Goal: Task Accomplishment & Management: Use online tool/utility

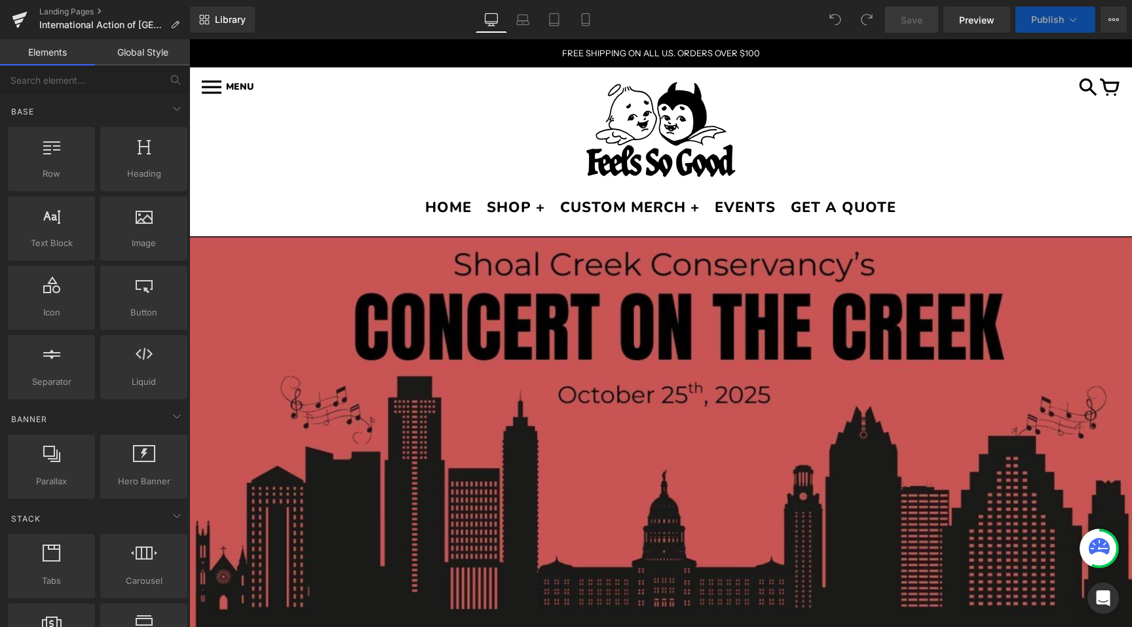
click at [629, 348] on img at bounding box center [660, 435] width 942 height 399
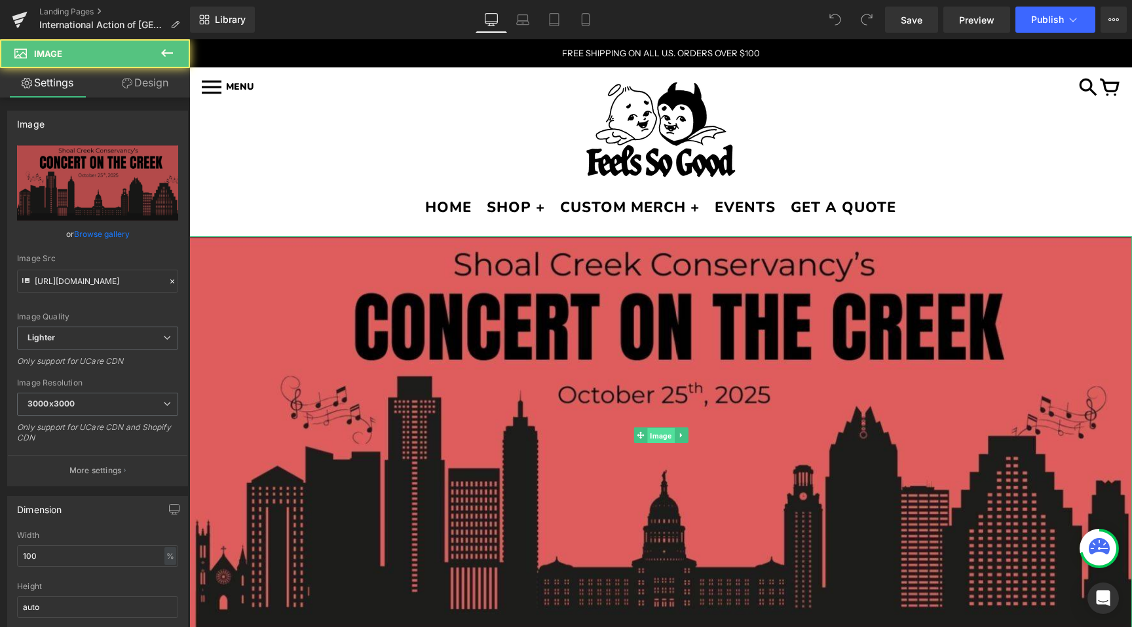
click at [651, 434] on span "Image" at bounding box center [660, 436] width 27 height 16
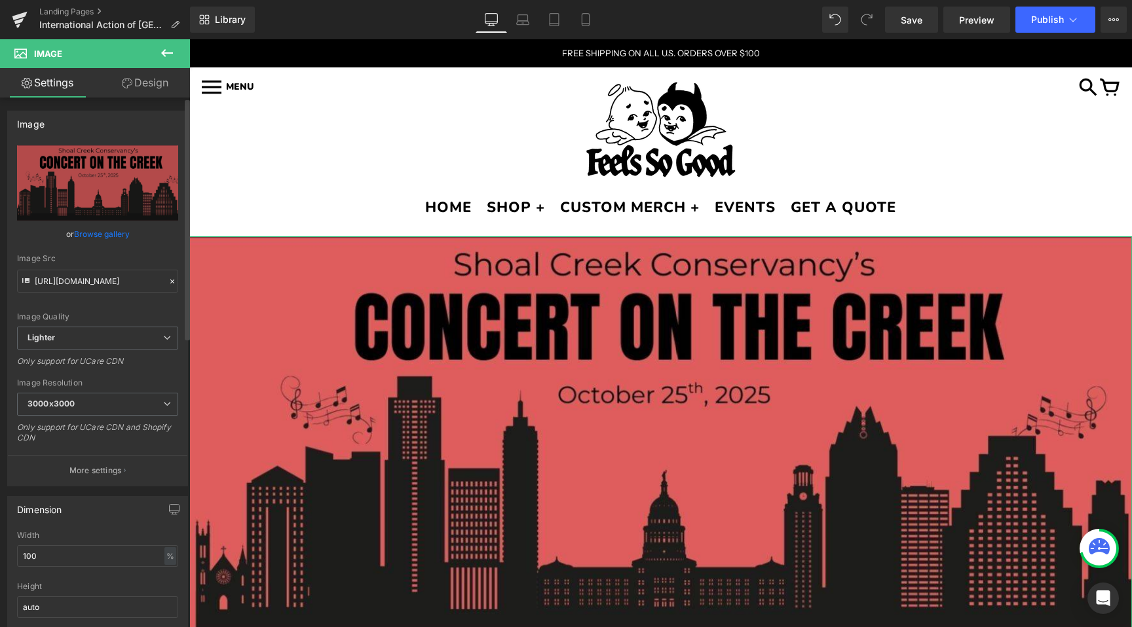
click at [112, 235] on link "Browse gallery" at bounding box center [102, 234] width 56 height 23
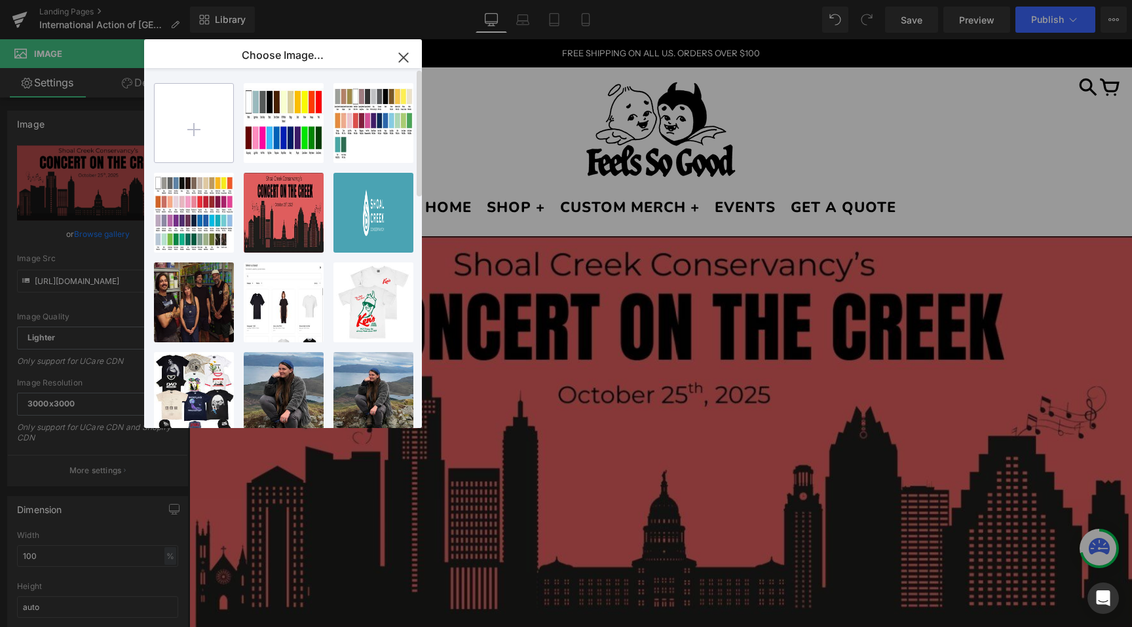
click at [188, 98] on input "file" at bounding box center [194, 123] width 79 height 79
type input "C:\fakepath\Transparent-LOGO---iACT_3p5w300dpi-1.png"
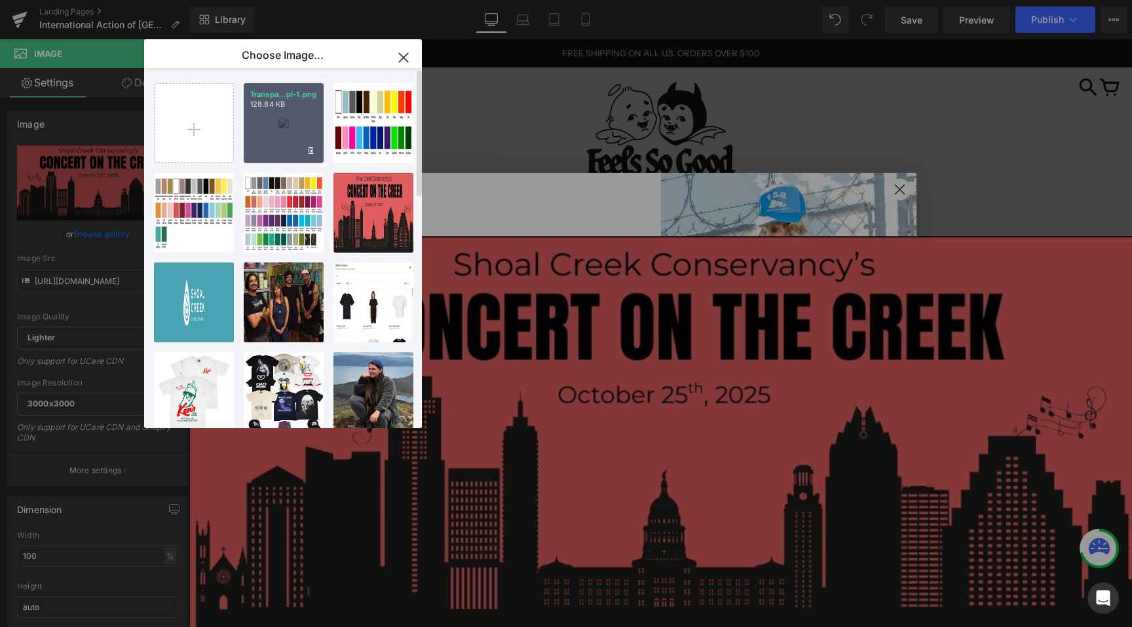
click at [278, 126] on div "Transpa...pi-1.png 128.84 KB" at bounding box center [284, 123] width 80 height 80
type input "[URL][DOMAIN_NAME]"
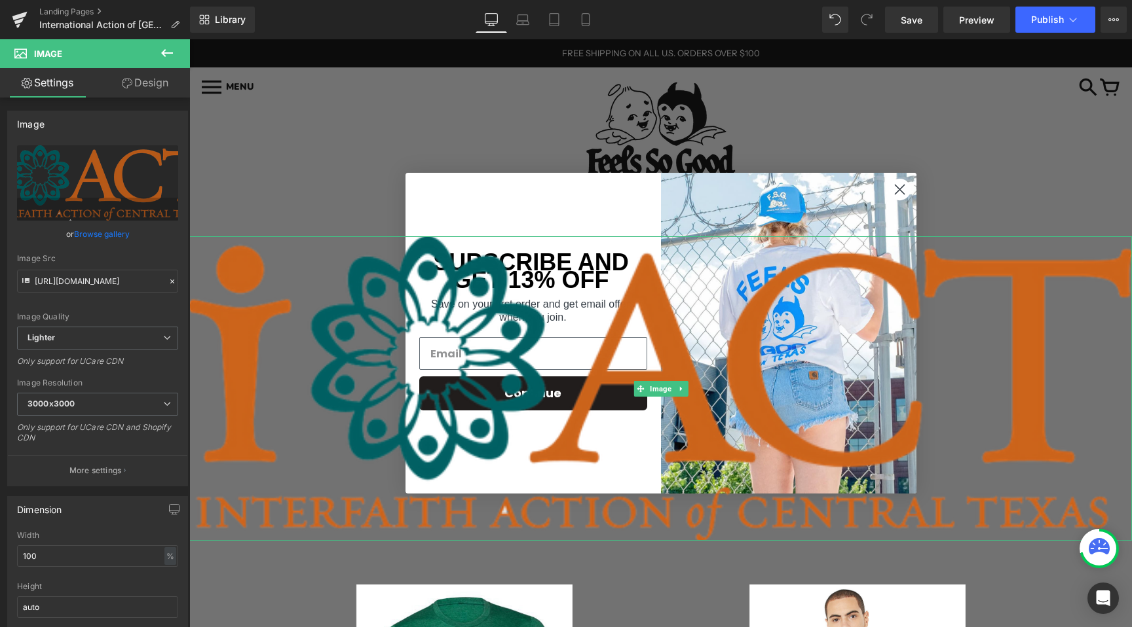
scroll to position [16, 0]
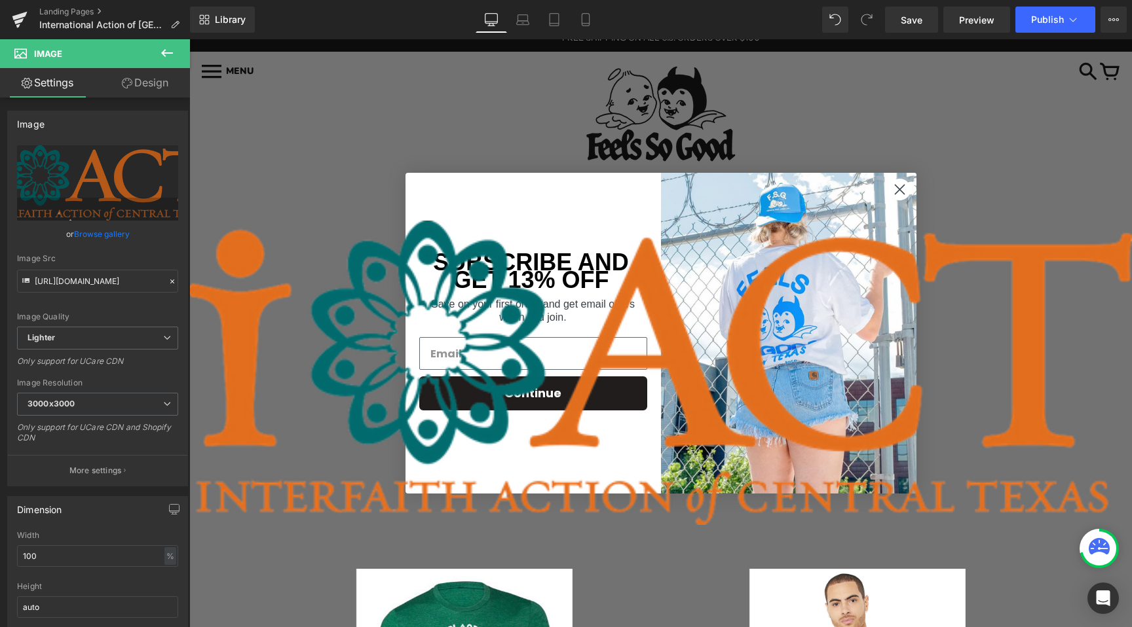
click at [899, 185] on circle "Close dialog" at bounding box center [899, 190] width 22 height 22
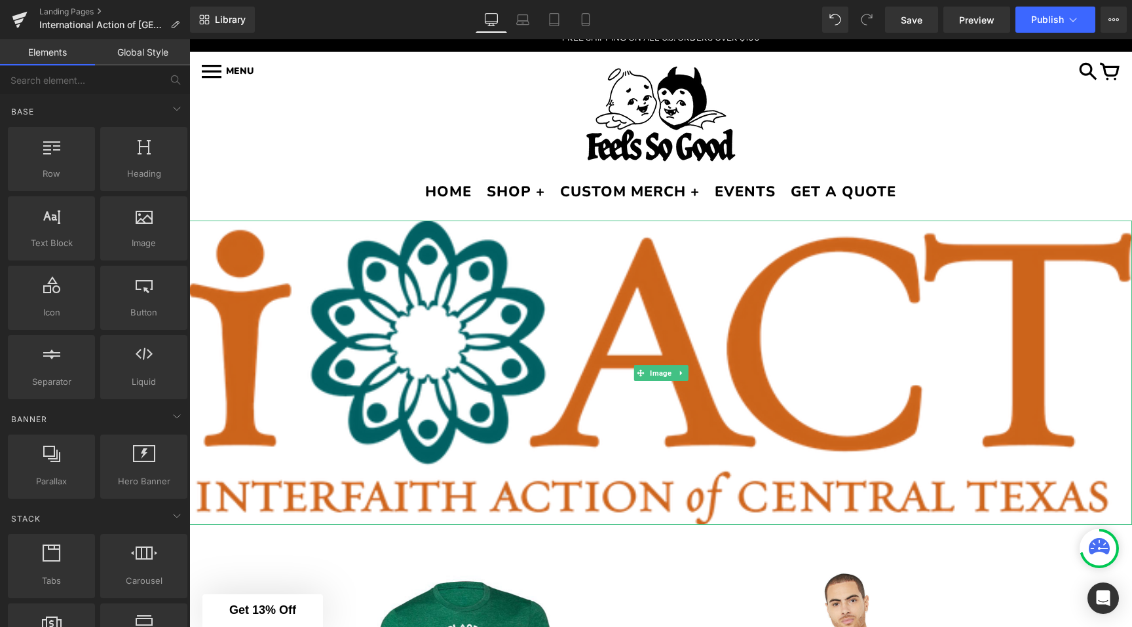
click at [739, 315] on img at bounding box center [660, 373] width 942 height 305
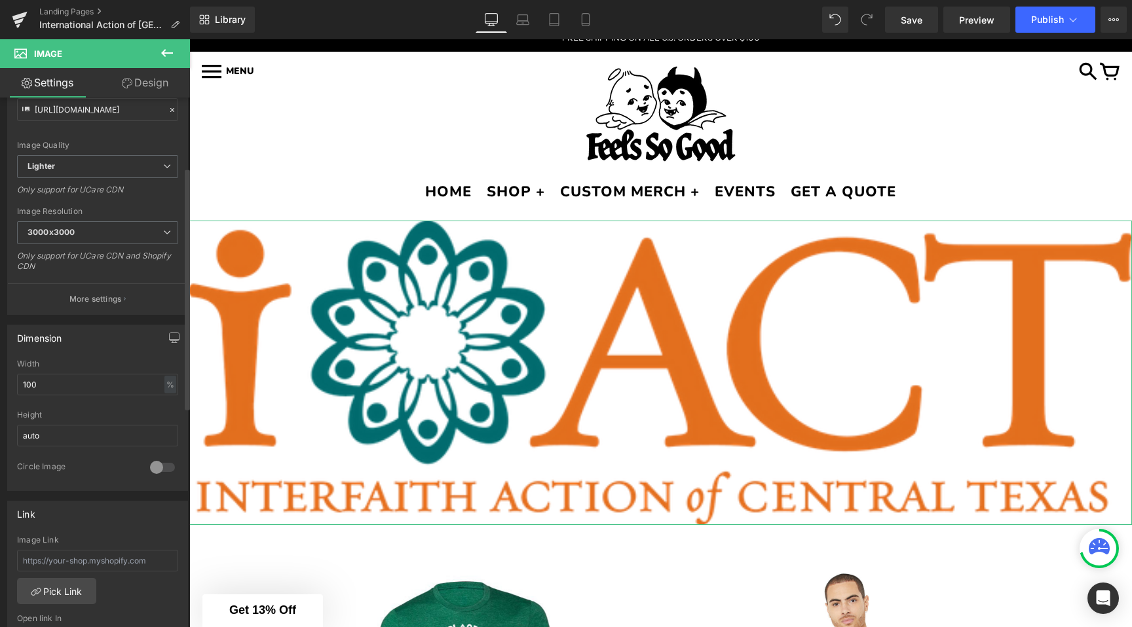
scroll to position [181, 0]
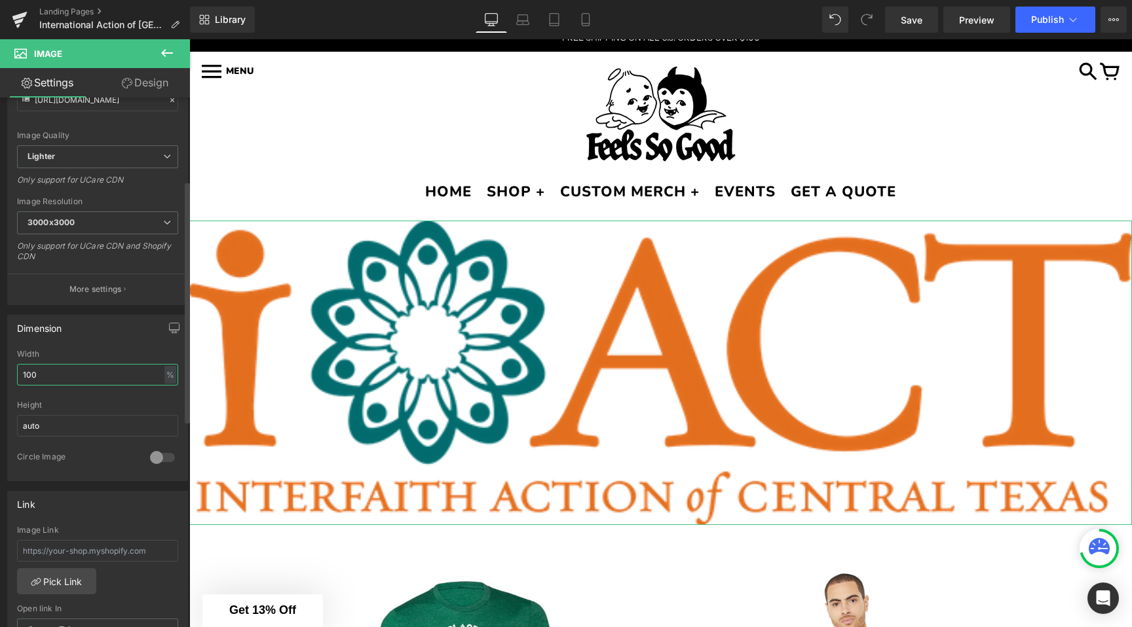
click at [81, 369] on input "100" at bounding box center [97, 375] width 161 height 22
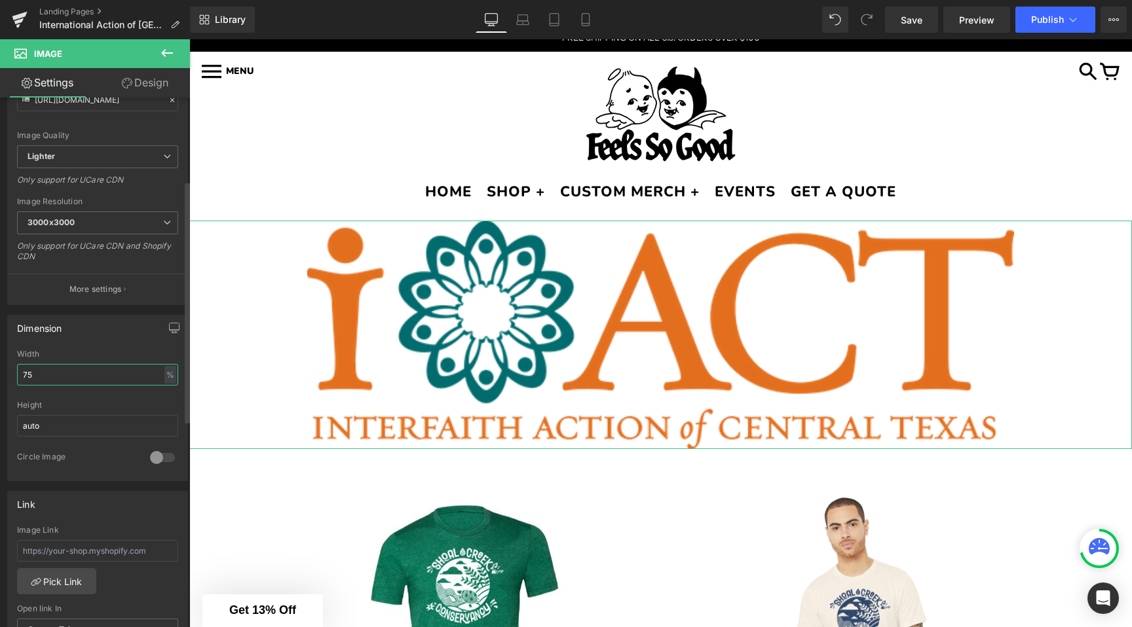
type input "7"
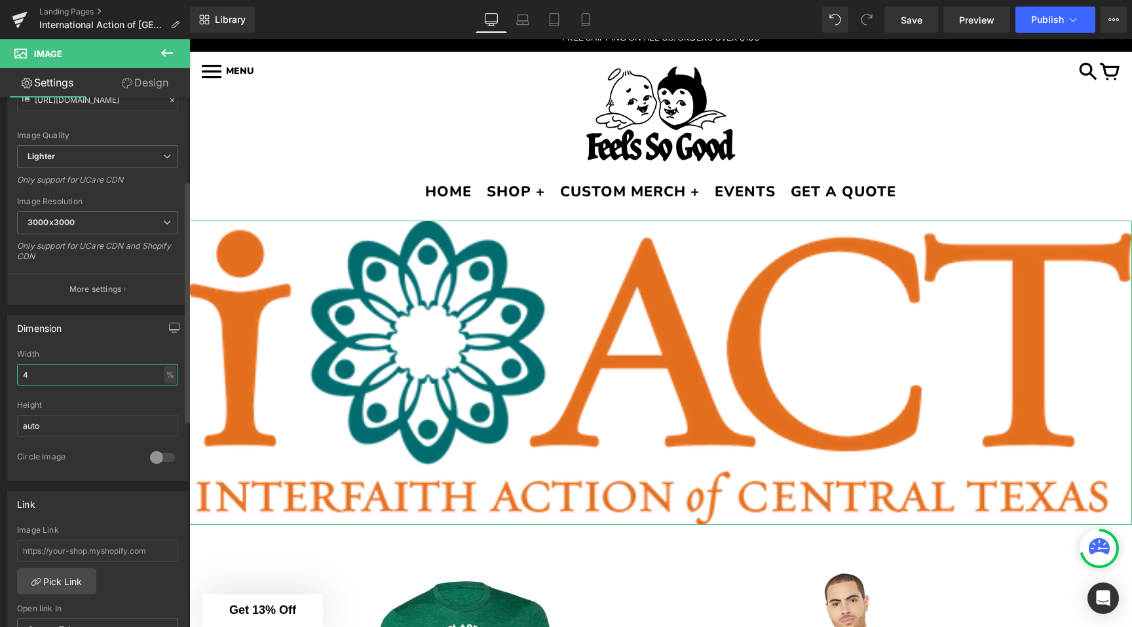
type input "46"
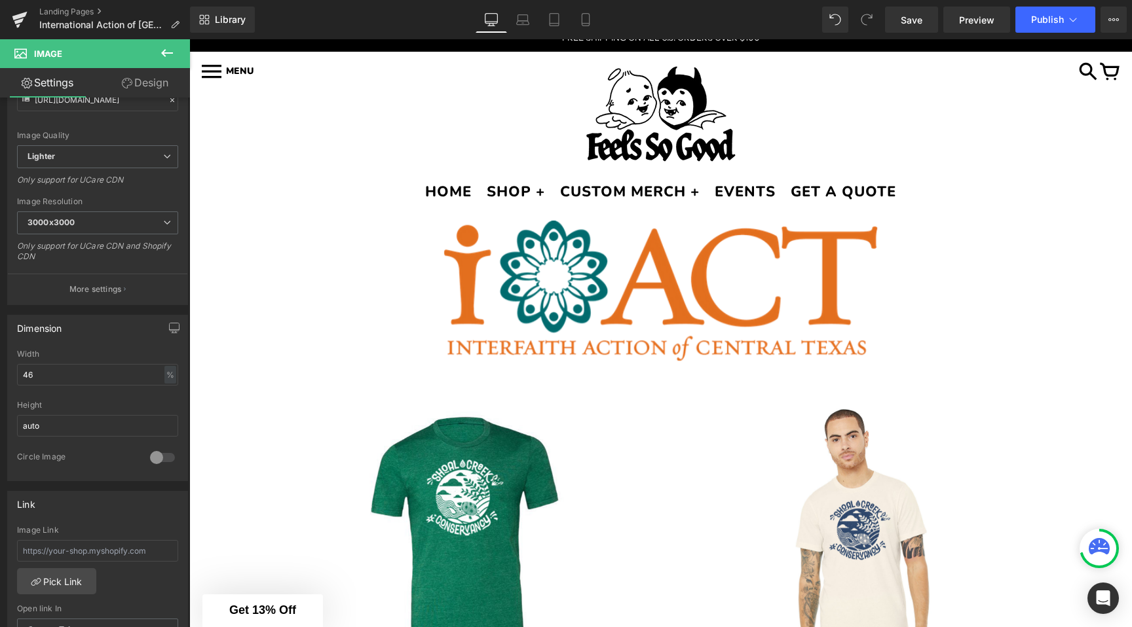
click at [272, 410] on div "Sale Off (P) Image Shoal Creek Conservancy T-Shirt Fundraiser - Pre-Sales SHIPS…" at bounding box center [464, 581] width 393 height 392
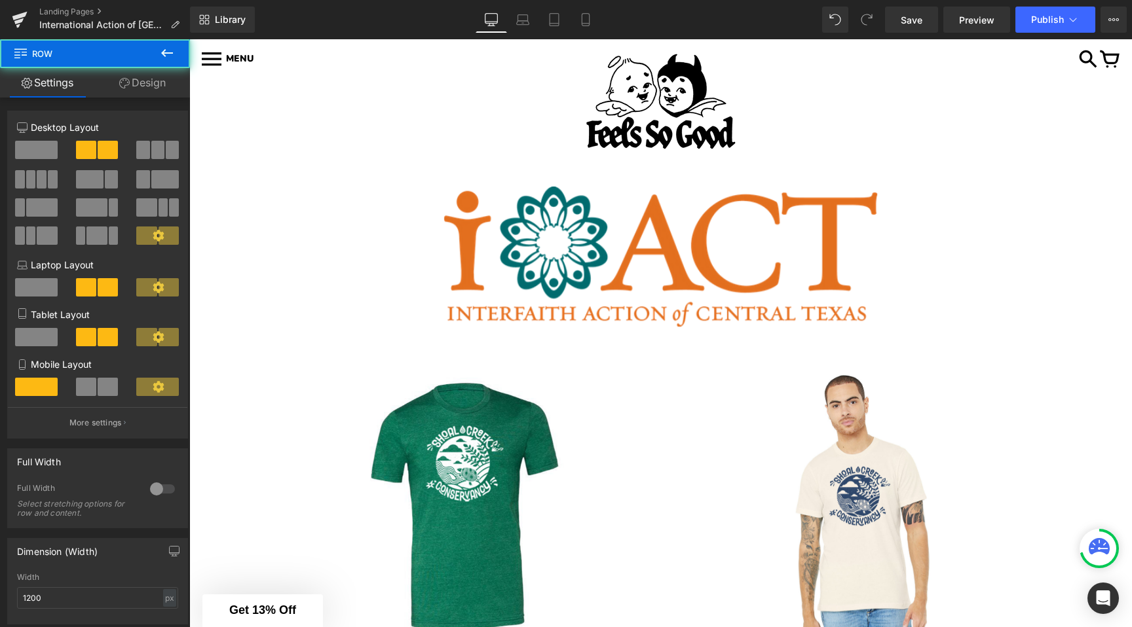
click at [236, 396] on div "Image Sale Off (P) Image Shoal Creek Conservancy T-Shirt Fundraiser - Pre-Sales…" at bounding box center [660, 573] width 942 height 773
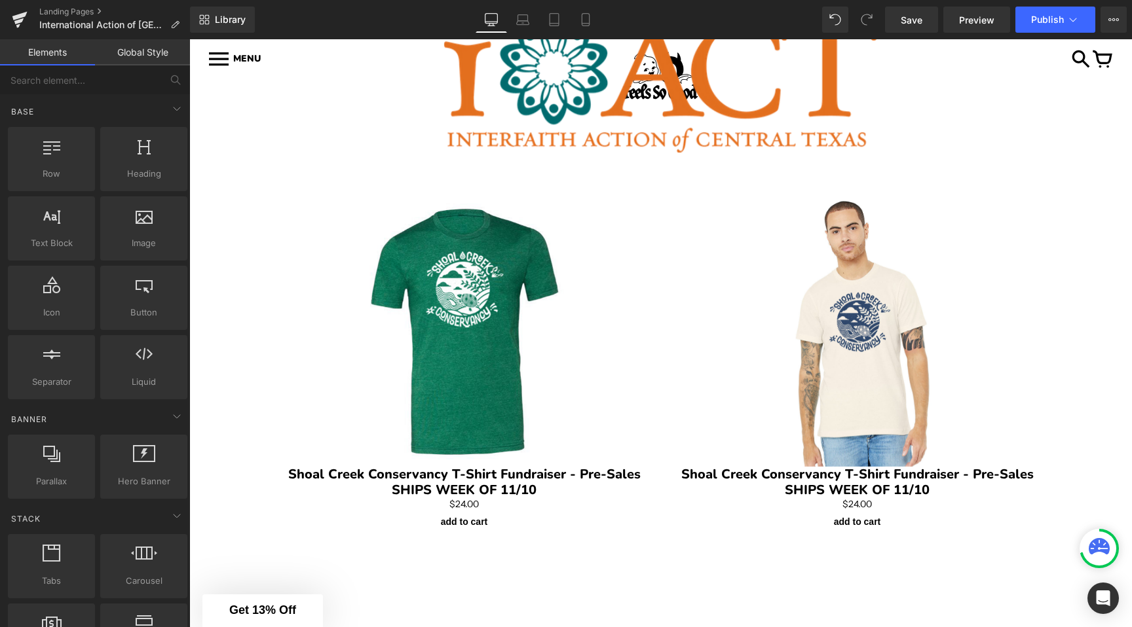
scroll to position [240, 0]
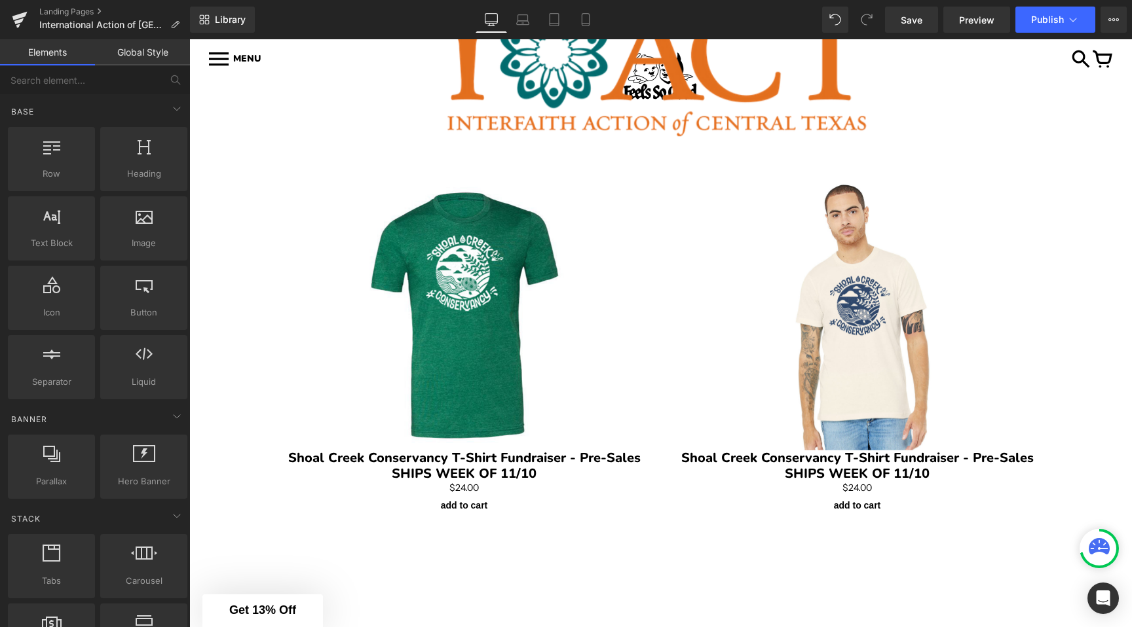
click at [385, 322] on img at bounding box center [464, 315] width 216 height 270
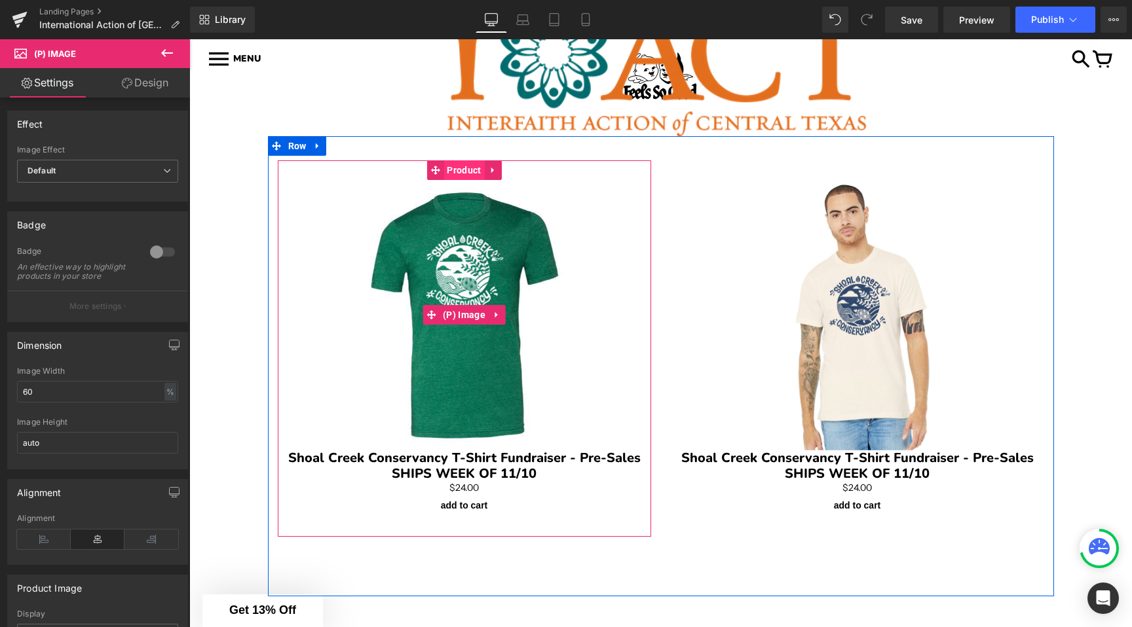
click at [462, 177] on span "Product" at bounding box center [463, 170] width 41 height 20
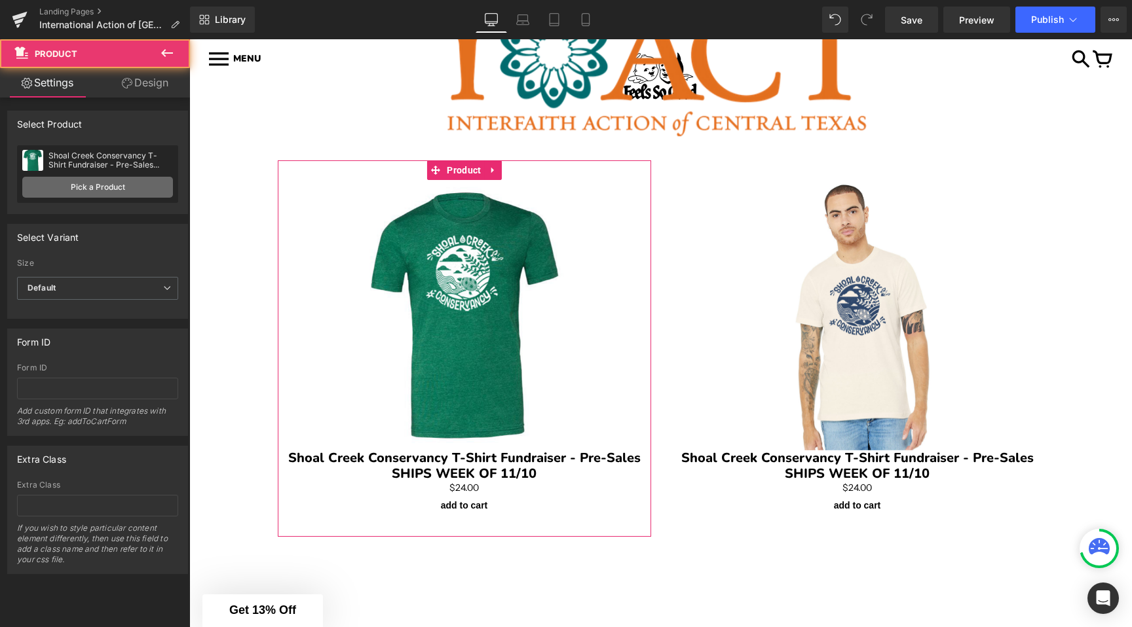
click at [128, 187] on link "Pick a Product" at bounding box center [97, 187] width 151 height 21
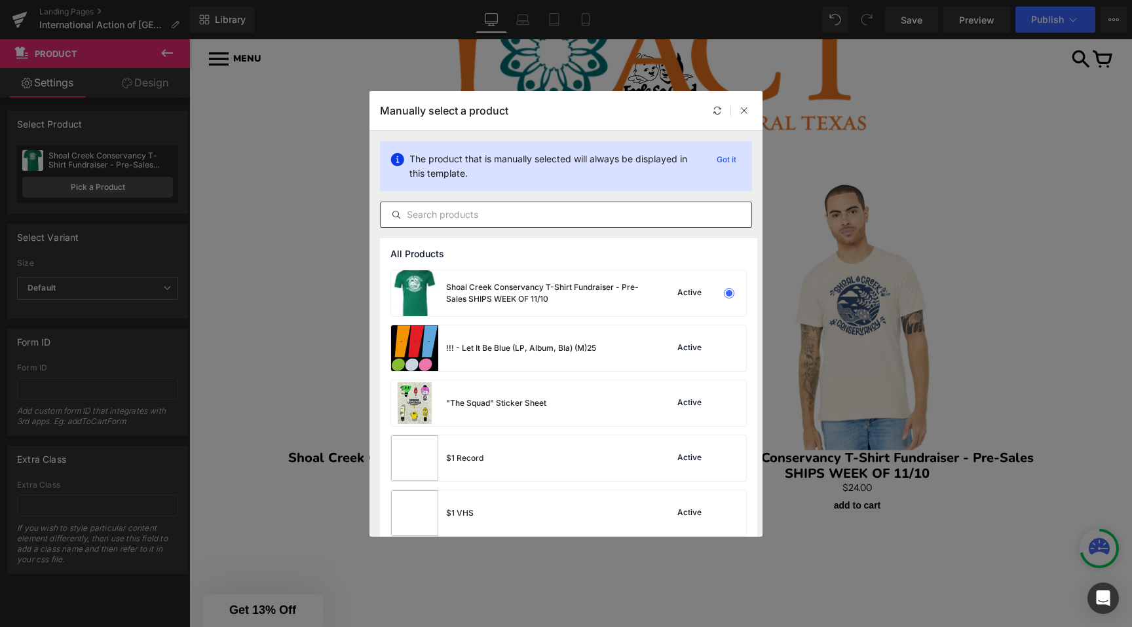
click at [466, 208] on input "text" at bounding box center [566, 215] width 371 height 16
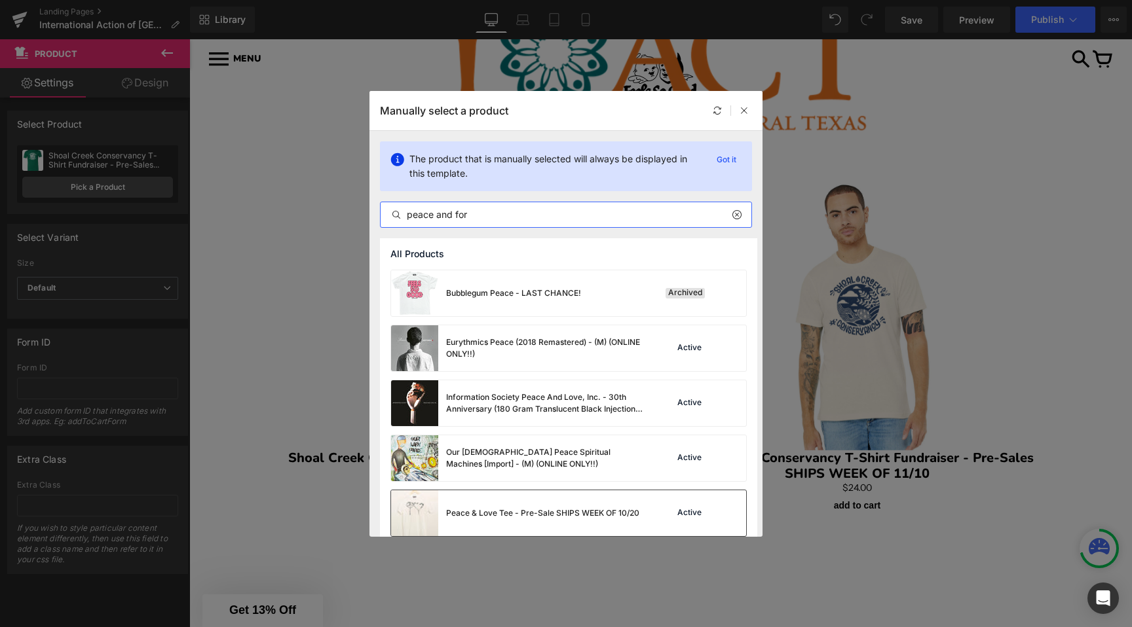
type input "peace and for"
click at [530, 513] on div "Peace & Love Tee - Pre-Sale SHIPS WEEK OF 10/20" at bounding box center [542, 514] width 193 height 12
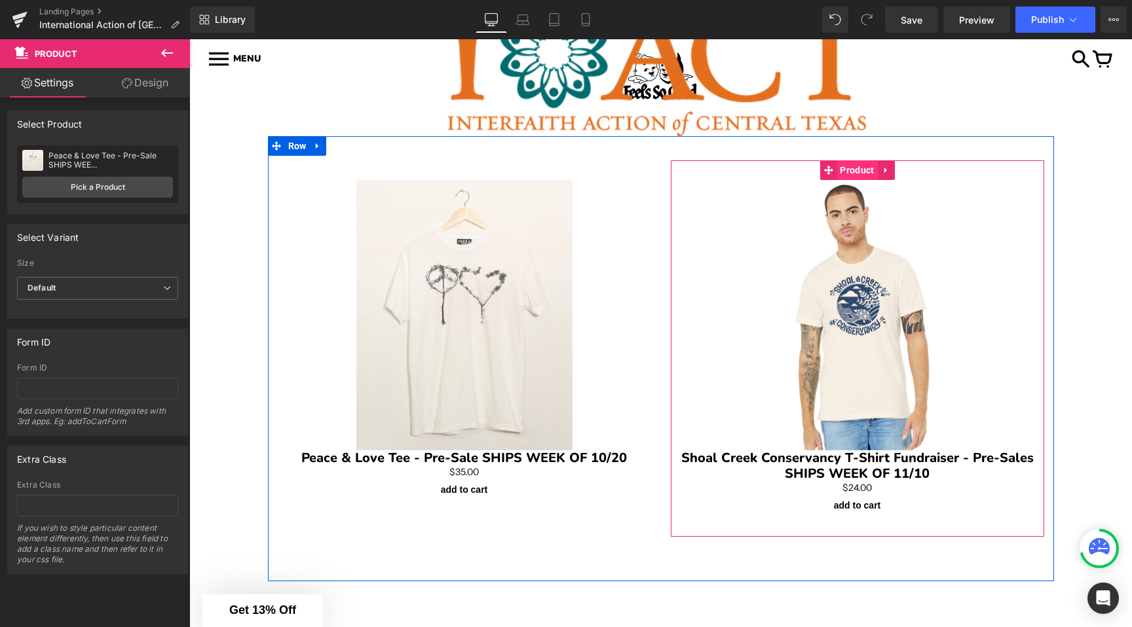
click at [859, 169] on span "Product" at bounding box center [856, 170] width 41 height 20
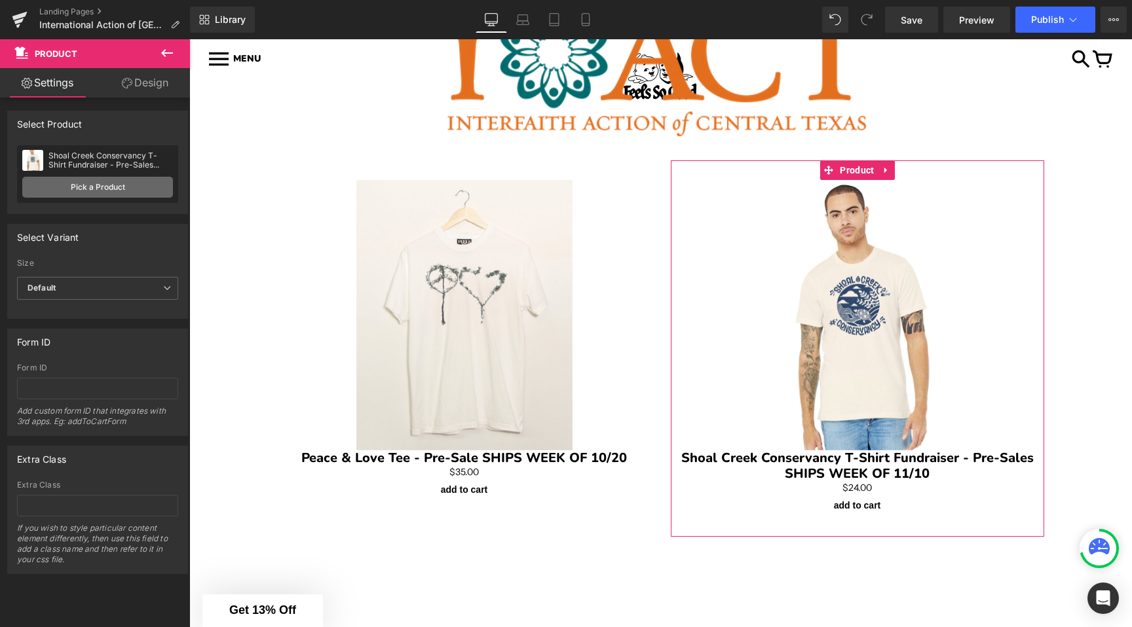
click at [96, 192] on link "Pick a Product" at bounding box center [97, 187] width 151 height 21
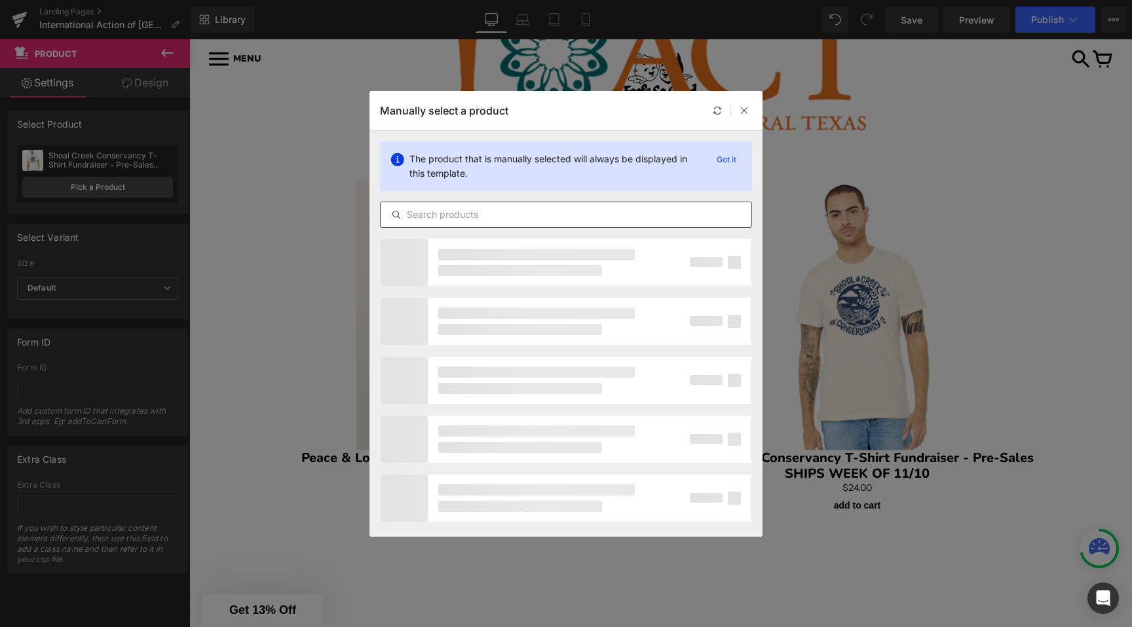
click at [439, 214] on input "text" at bounding box center [566, 215] width 371 height 16
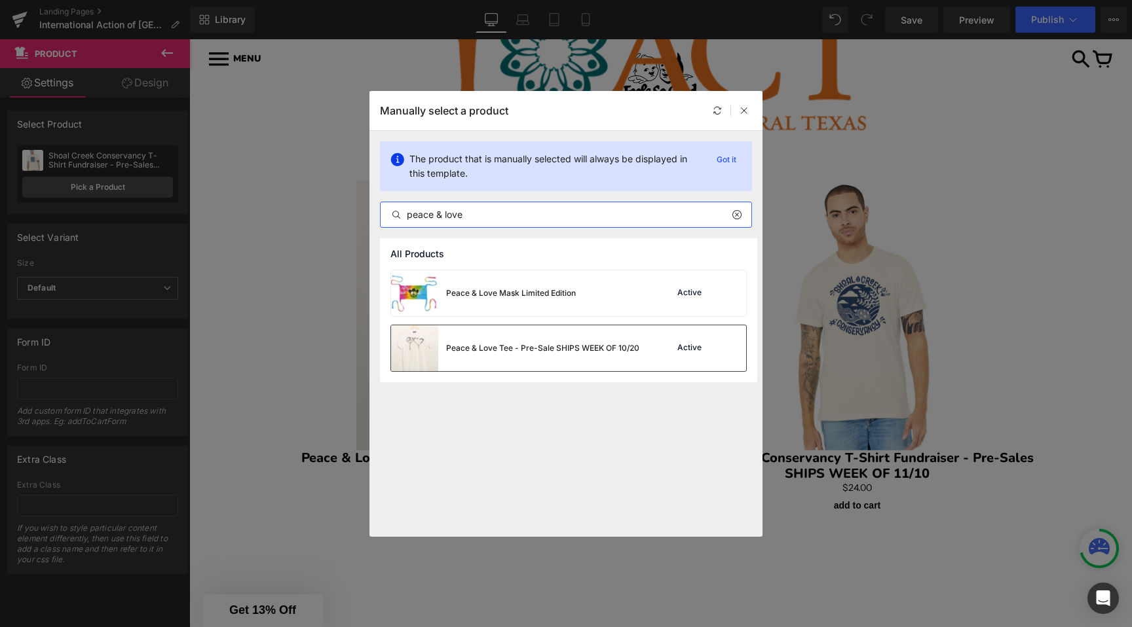
type input "peace & love"
click at [527, 360] on div "Peace & Love Tee - Pre-Sale SHIPS WEEK OF 10/20" at bounding box center [515, 348] width 248 height 46
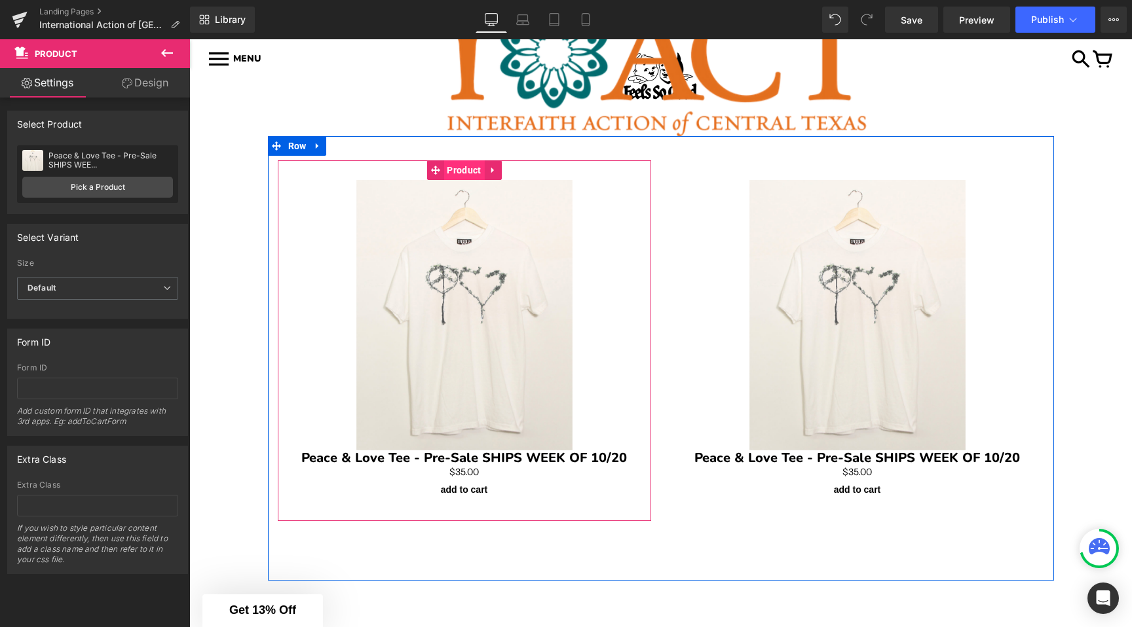
click at [464, 171] on span "Product" at bounding box center [463, 170] width 41 height 20
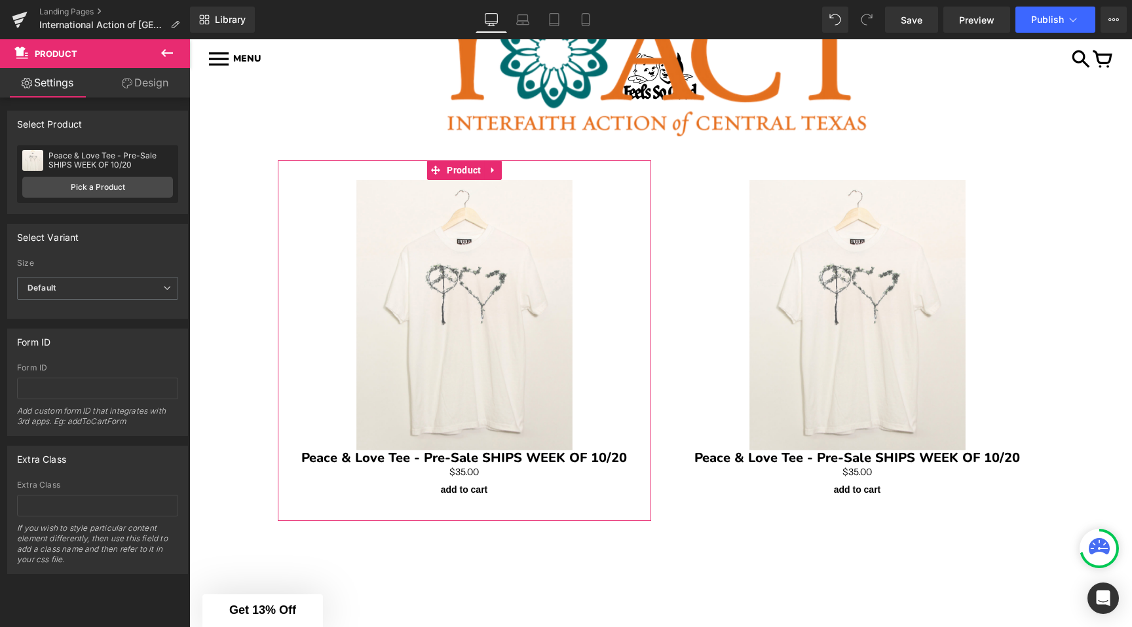
click at [138, 172] on div "Peace & Love Tee - Pre-Sale SHIPS WEEK OF 10/20 Peace & Love Tee - Pre-Sale SHI…" at bounding box center [97, 174] width 161 height 58
click at [132, 187] on link "Pick a Product" at bounding box center [97, 187] width 151 height 21
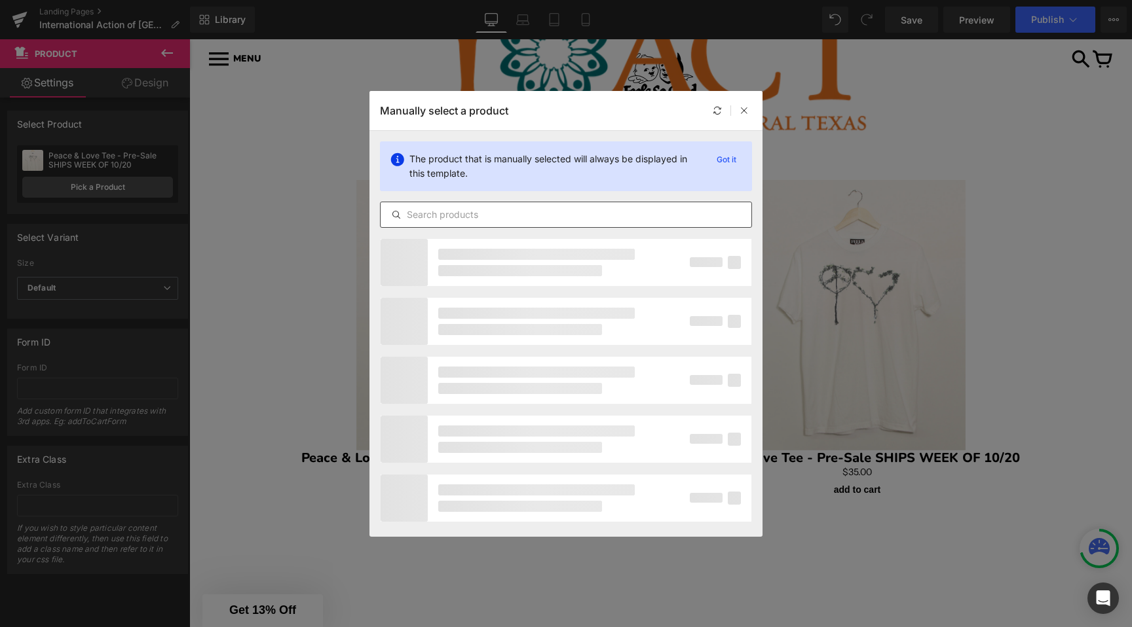
click at [437, 215] on input "text" at bounding box center [566, 215] width 371 height 16
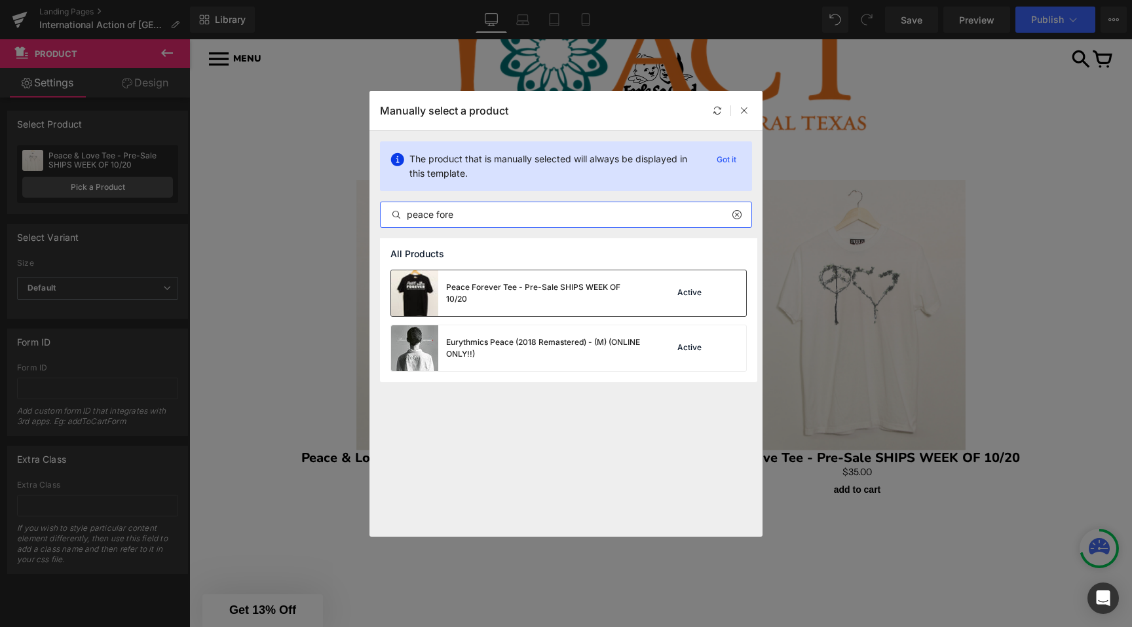
type input "peace fore"
click at [473, 290] on div "Peace Forever Tee - Pre-Sale SHIPS WEEK OF 10/20" at bounding box center [544, 294] width 196 height 24
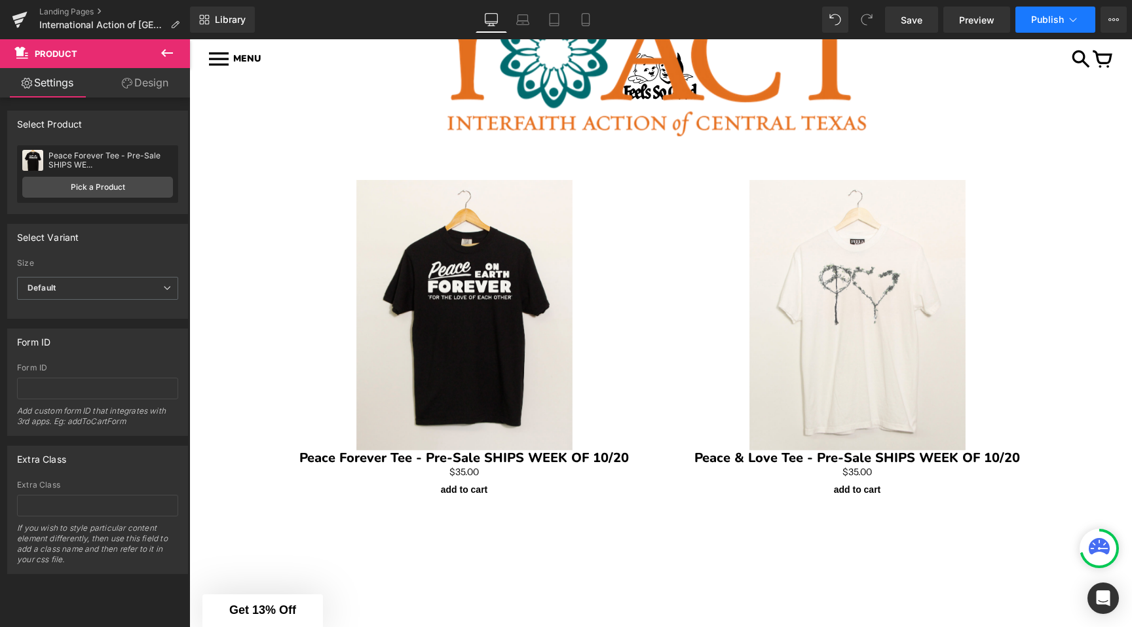
click at [1035, 17] on span "Publish" at bounding box center [1047, 19] width 33 height 10
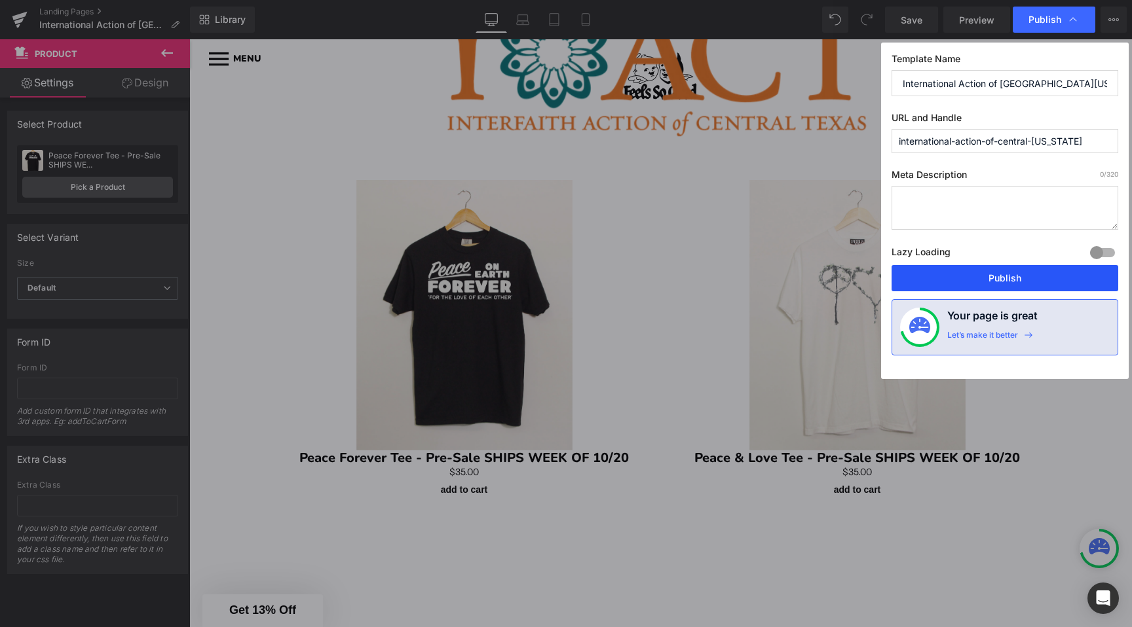
click at [973, 278] on button "Publish" at bounding box center [1004, 278] width 227 height 26
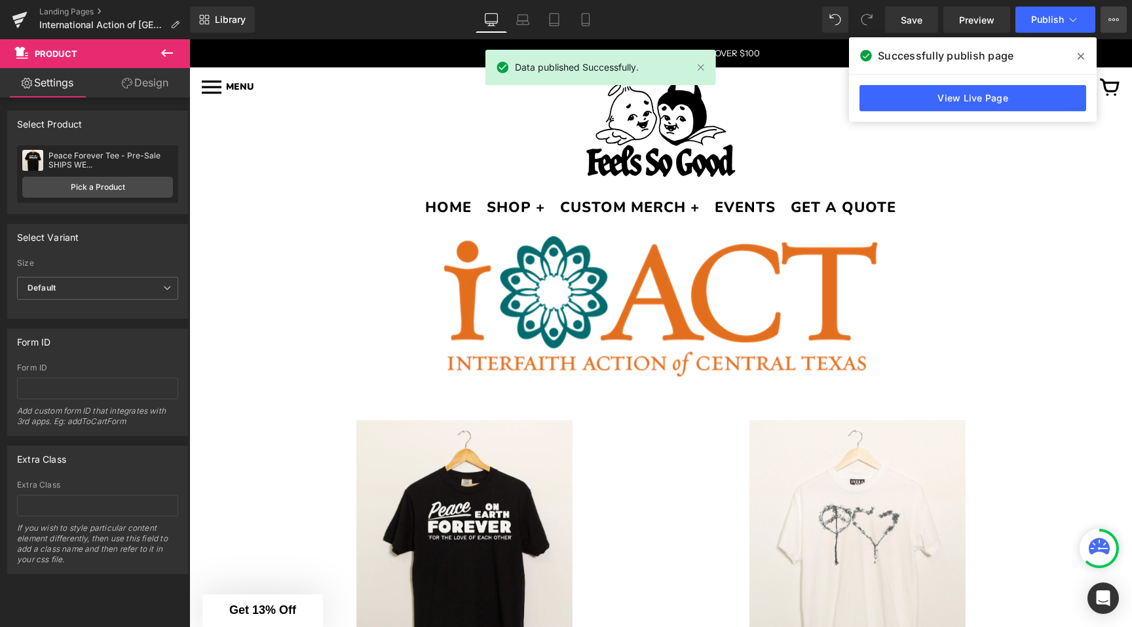
click at [1106, 21] on button "View Live Page View with current Template Save Template to Library Schedule Pub…" at bounding box center [1113, 20] width 26 height 26
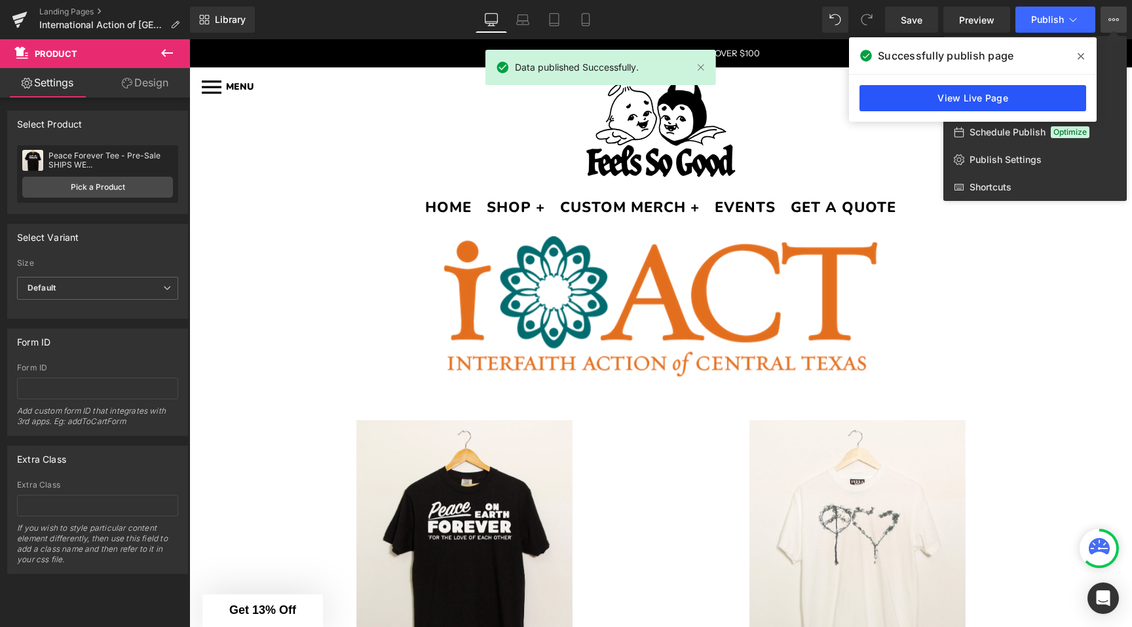
click at [1010, 88] on link "View Live Page" at bounding box center [972, 98] width 227 height 26
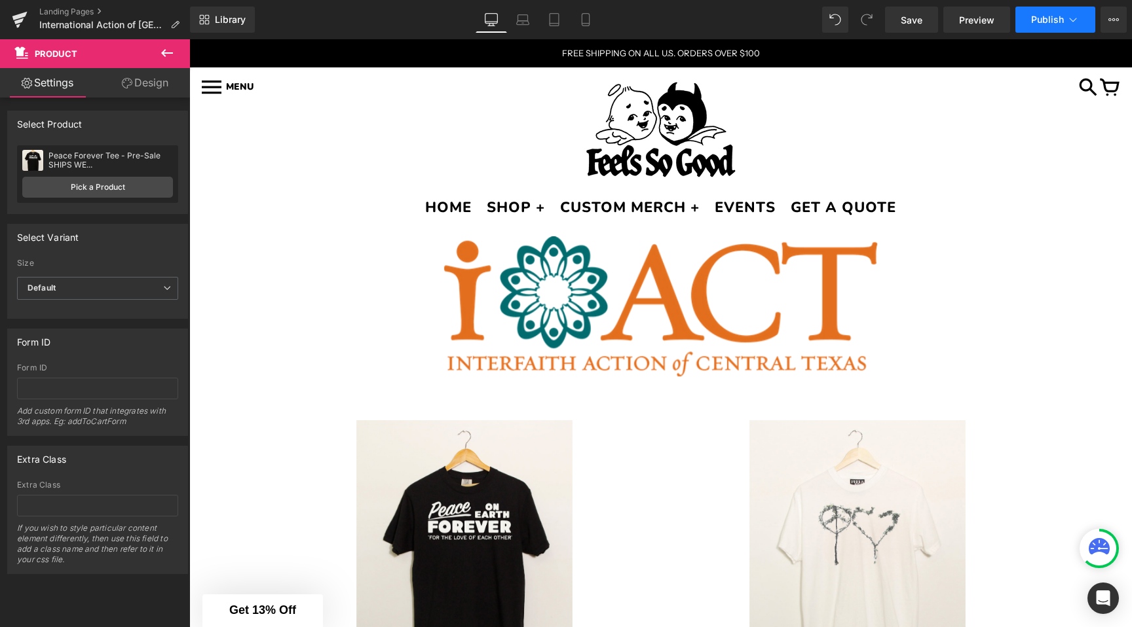
click at [1069, 18] on icon at bounding box center [1072, 19] width 13 height 13
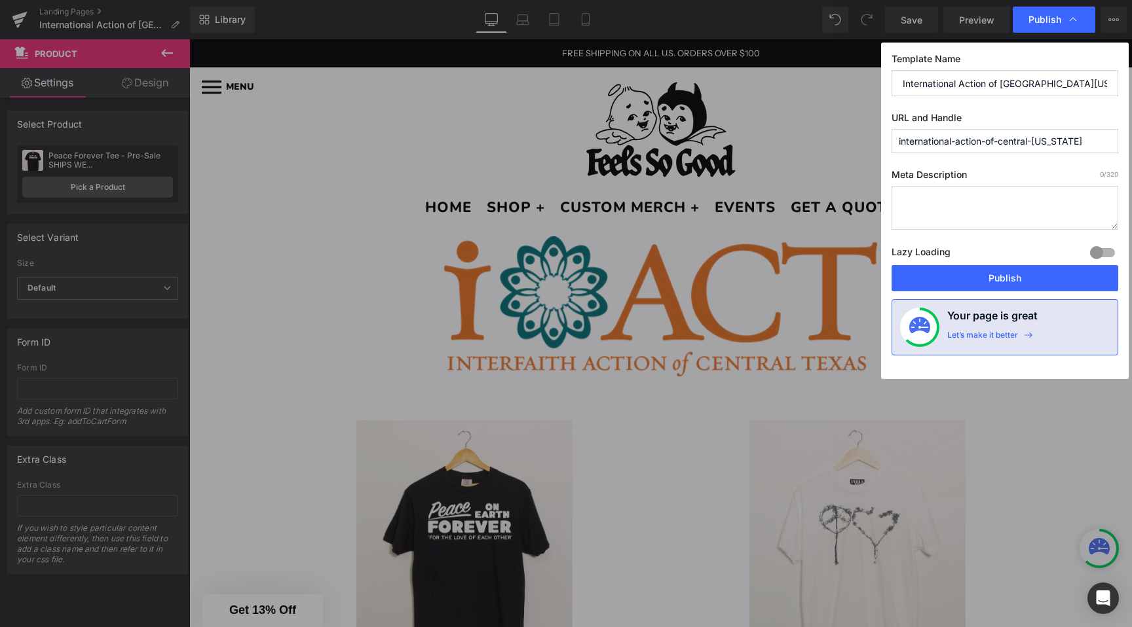
click at [923, 138] on input "international-action-of-central-[US_STATE]" at bounding box center [1004, 141] width 227 height 24
click at [910, 142] on input "international-action-of-central-[US_STATE]" at bounding box center [1004, 141] width 227 height 24
type input "interfaith-action-of-central-[US_STATE]"
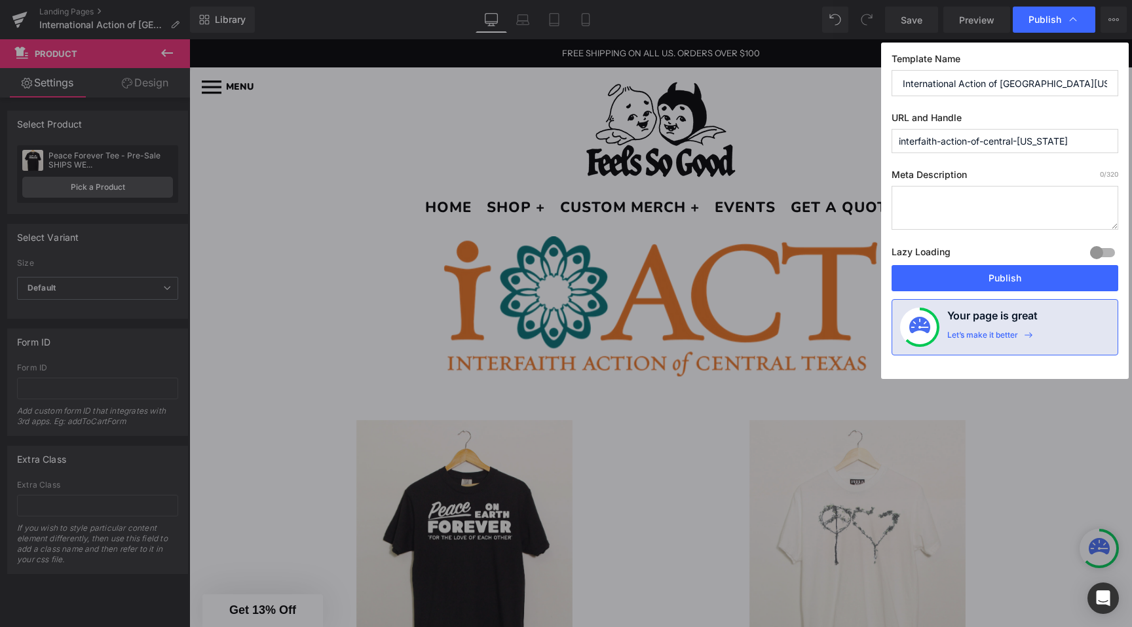
click at [914, 81] on input "International Action of [GEOGRAPHIC_DATA][US_STATE]" at bounding box center [1004, 83] width 227 height 26
type input "Interfaith Action of [GEOGRAPHIC_DATA][US_STATE]"
click at [964, 276] on button "Publish" at bounding box center [1004, 278] width 227 height 26
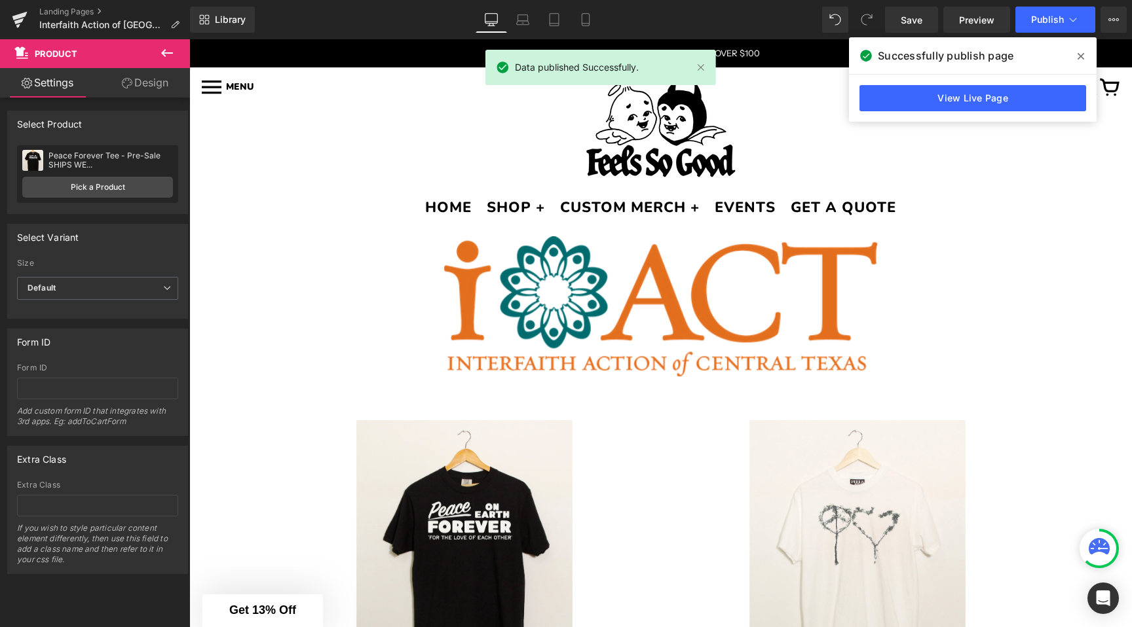
click at [1076, 62] on span at bounding box center [1080, 56] width 21 height 21
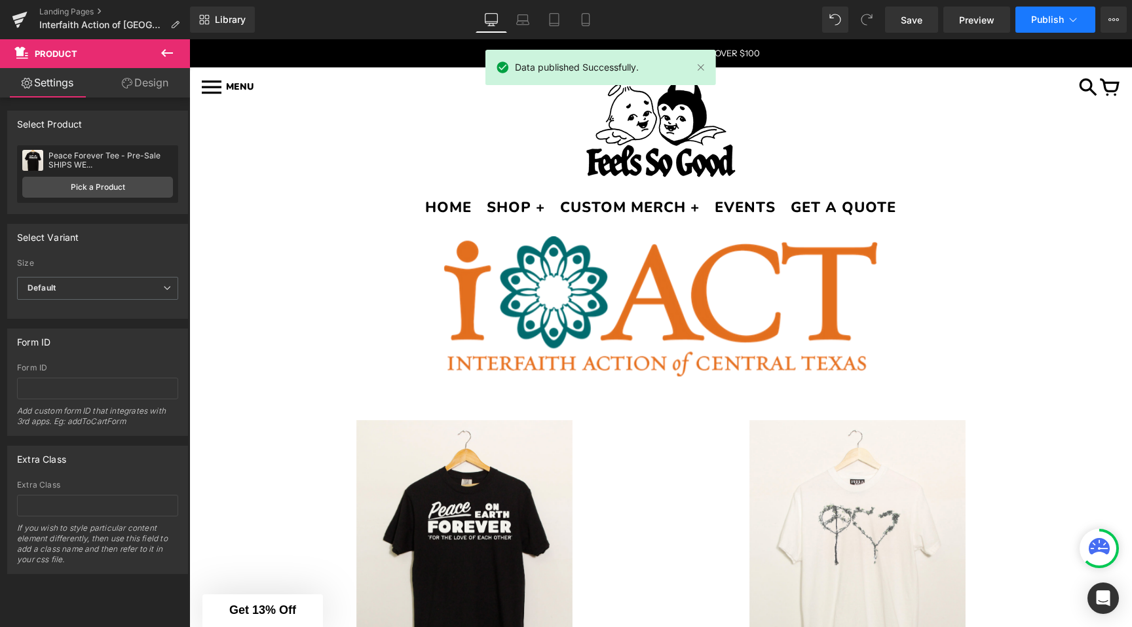
click at [1079, 21] on button "Publish" at bounding box center [1055, 20] width 80 height 26
click at [1102, 26] on button "View Live Page View with current Template Save Template to Library Schedule Pub…" at bounding box center [1113, 20] width 26 height 26
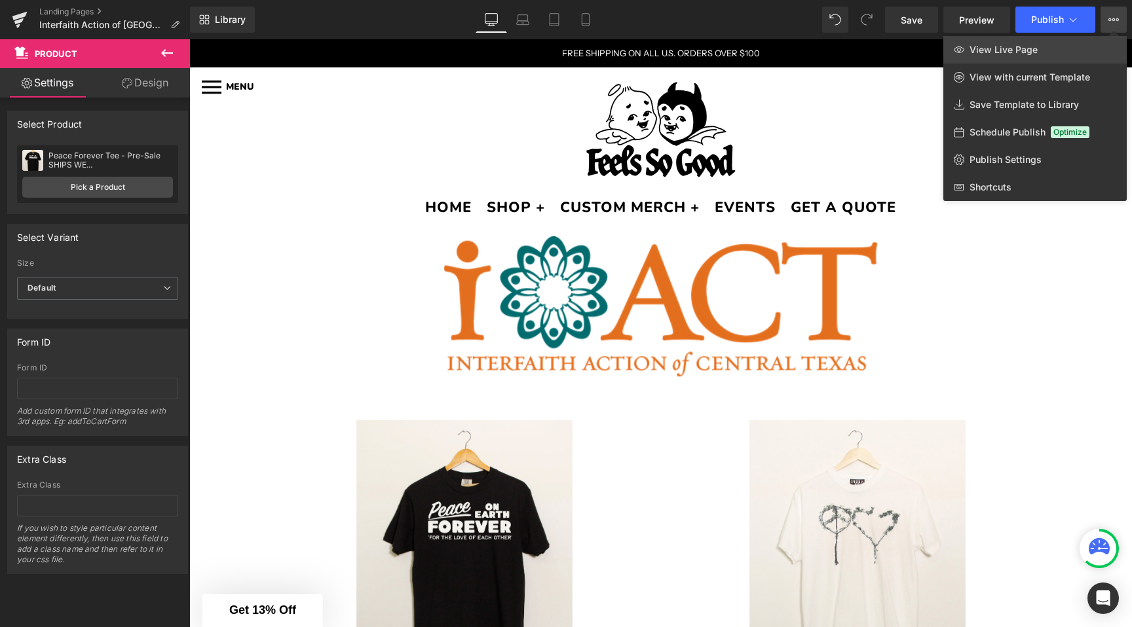
click at [1022, 46] on span "View Live Page" at bounding box center [1003, 50] width 68 height 12
